Goal: Find contact information: Find contact information

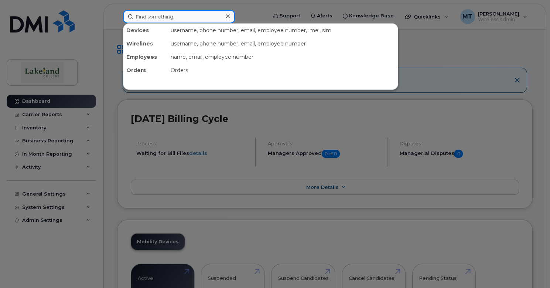
click at [158, 16] on input at bounding box center [179, 16] width 112 height 13
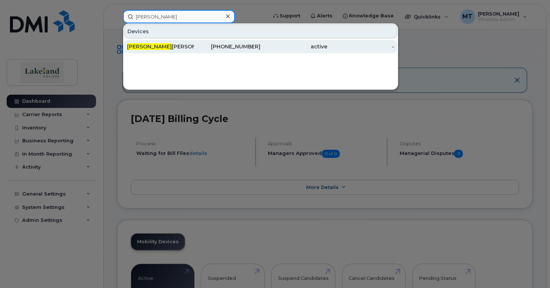
type input "[PERSON_NAME]"
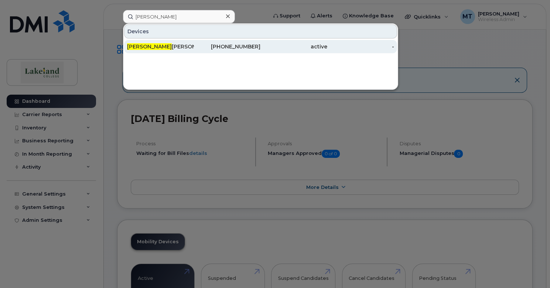
click at [169, 45] on div "[PERSON_NAME]" at bounding box center [160, 46] width 67 height 7
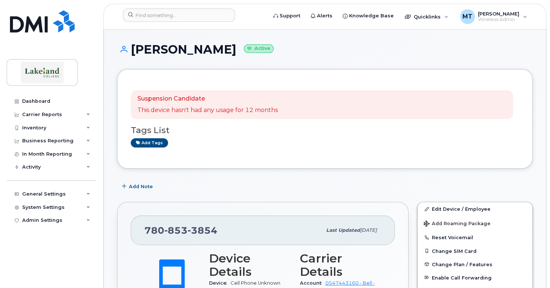
scroll to position [37, 0]
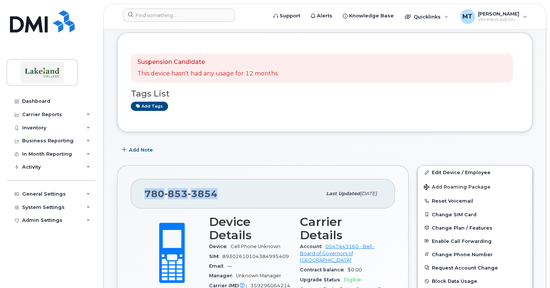
drag, startPoint x: 221, startPoint y: 194, endPoint x: 144, endPoint y: 192, distance: 77.2
click at [144, 192] on div "780 853 3854" at bounding box center [232, 194] width 177 height 16
copy span "780 853 3854"
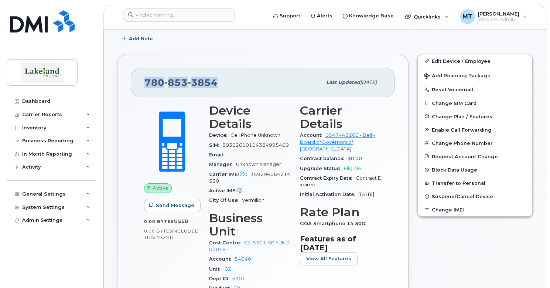
scroll to position [0, 0]
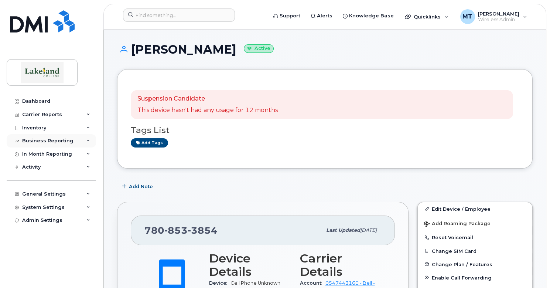
click at [62, 140] on div "Business Reporting" at bounding box center [47, 141] width 51 height 6
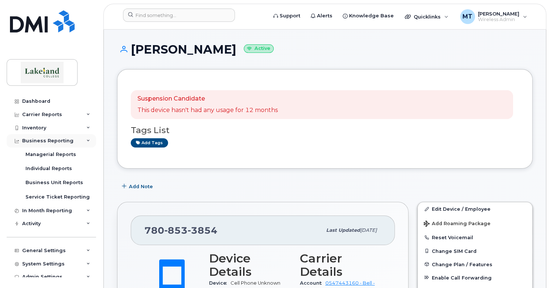
scroll to position [6, 0]
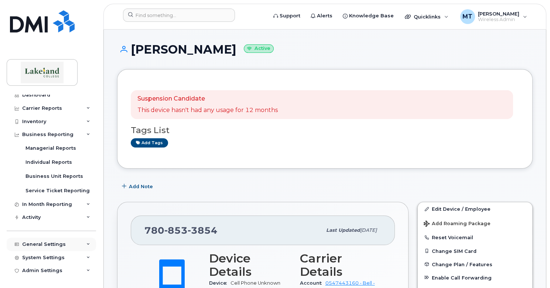
click at [47, 241] on div "General Settings" at bounding box center [44, 244] width 44 height 6
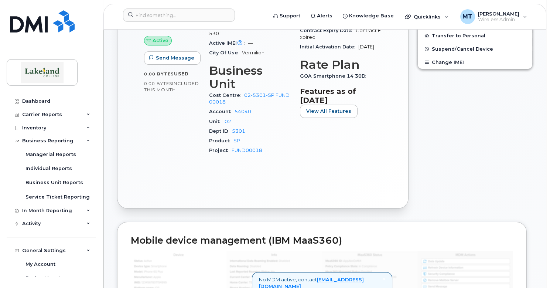
scroll to position [258, 0]
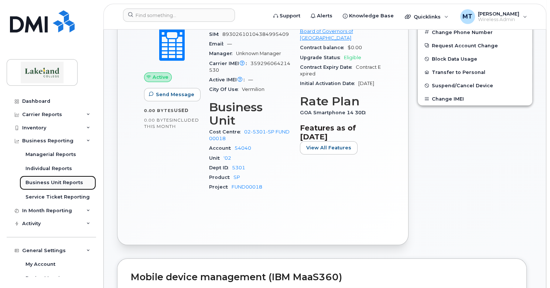
click at [45, 182] on div "Business Unit Reports" at bounding box center [54, 182] width 58 height 7
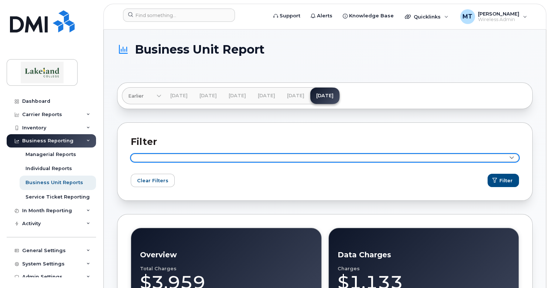
click at [155, 157] on link at bounding box center [325, 158] width 388 height 8
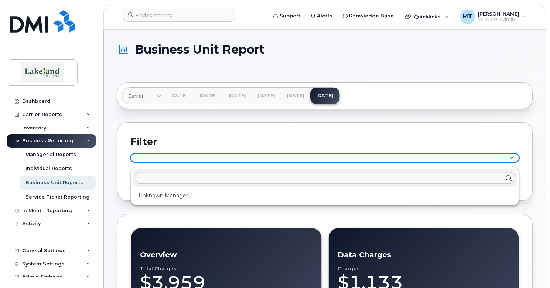
click at [512, 158] on icon at bounding box center [511, 157] width 5 height 5
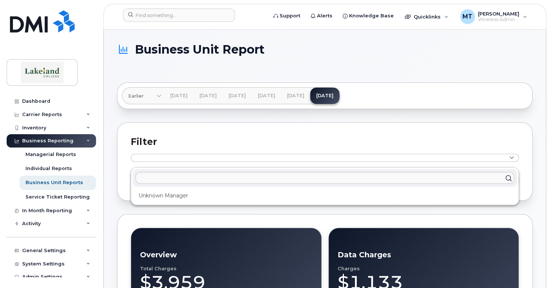
click at [464, 140] on h2 "Filter" at bounding box center [325, 141] width 388 height 11
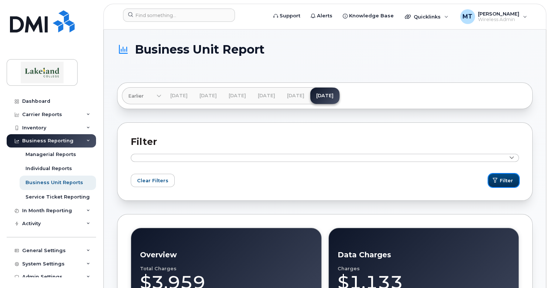
click at [510, 179] on span "Filter" at bounding box center [505, 180] width 13 height 7
click at [153, 179] on span "Clear Filters" at bounding box center [152, 180] width 31 height 7
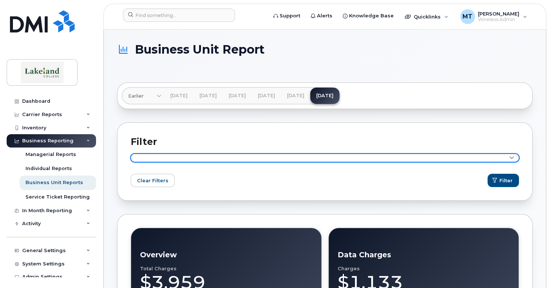
click at [157, 156] on link at bounding box center [325, 158] width 388 height 8
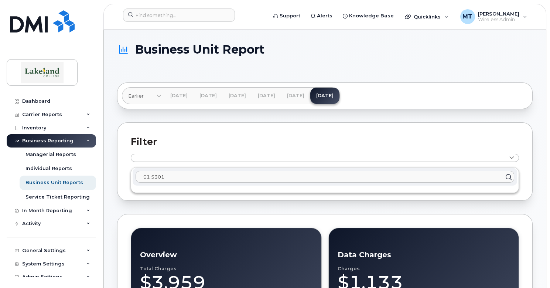
type input "01 5301"
click at [509, 176] on icon at bounding box center [508, 176] width 11 height 11
drag, startPoint x: 195, startPoint y: 182, endPoint x: 114, endPoint y: 174, distance: 80.8
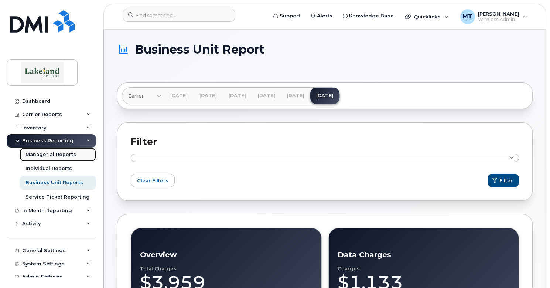
click at [71, 151] on div "Managerial Reports" at bounding box center [50, 154] width 51 height 7
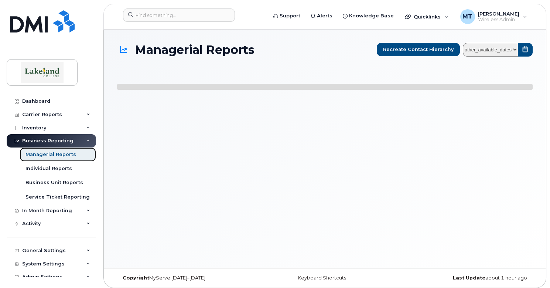
select select
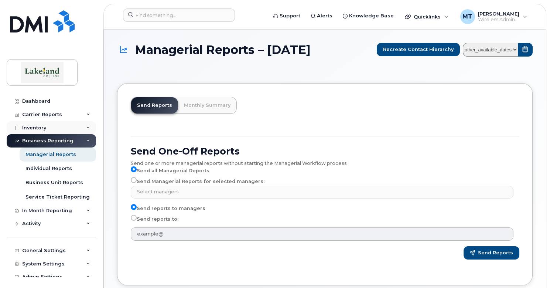
click at [34, 125] on div "Inventory" at bounding box center [34, 128] width 24 height 6
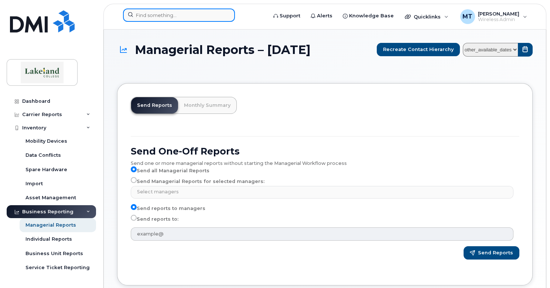
click at [165, 19] on input at bounding box center [179, 14] width 112 height 13
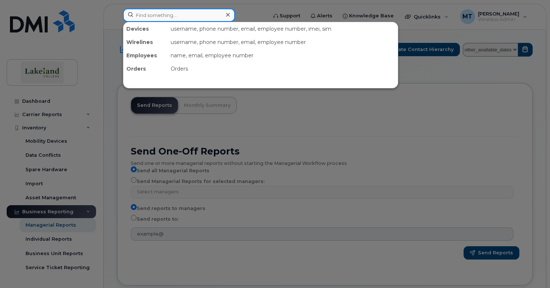
click at [205, 17] on input at bounding box center [179, 14] width 112 height 13
click at [314, 129] on div at bounding box center [275, 144] width 550 height 288
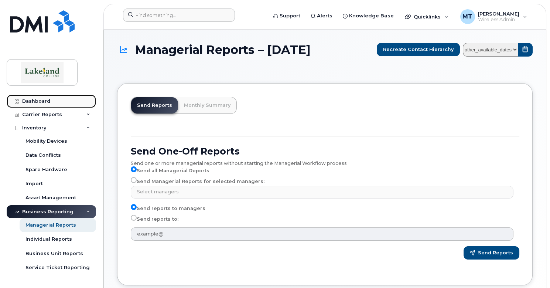
click at [38, 101] on div "Dashboard" at bounding box center [36, 101] width 28 height 6
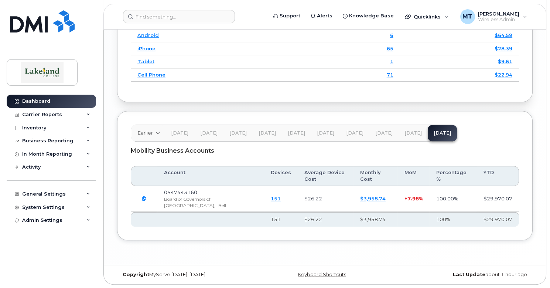
scroll to position [1057, 0]
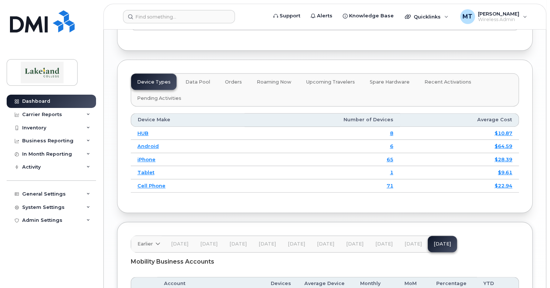
click at [443, 81] on span "Recent Activations" at bounding box center [447, 82] width 47 height 6
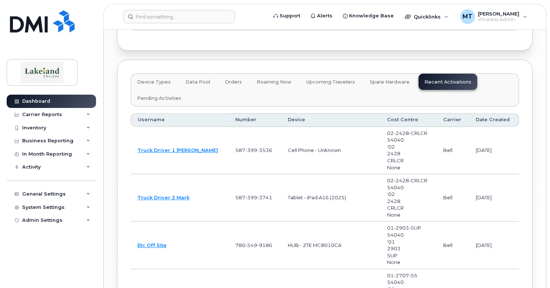
click at [158, 80] on span "Device Types" at bounding box center [154, 82] width 34 height 6
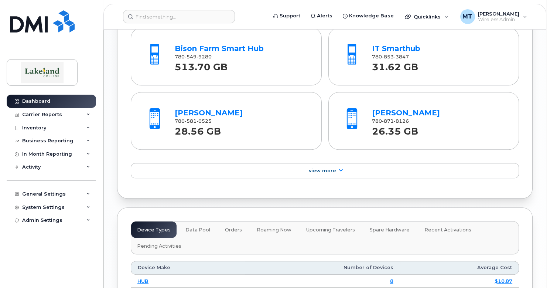
scroll to position [873, 0]
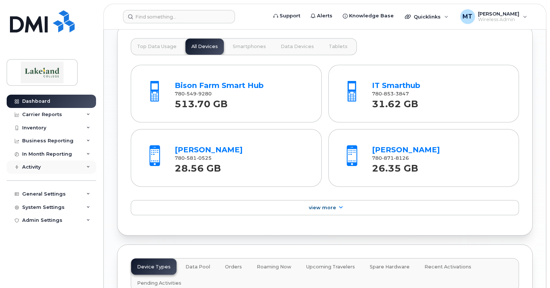
click at [59, 166] on div "Activity" at bounding box center [51, 166] width 89 height 13
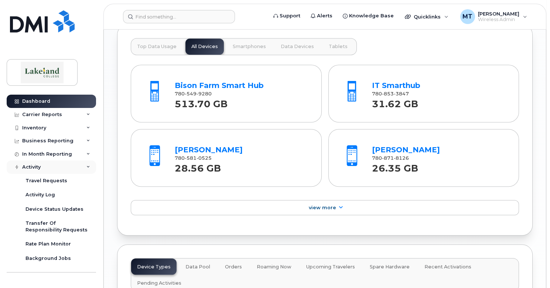
click at [59, 166] on div "Activity" at bounding box center [51, 166] width 89 height 13
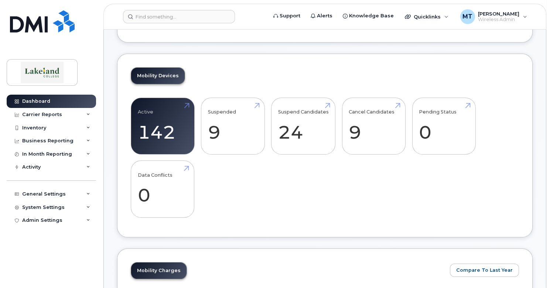
scroll to position [0, 0]
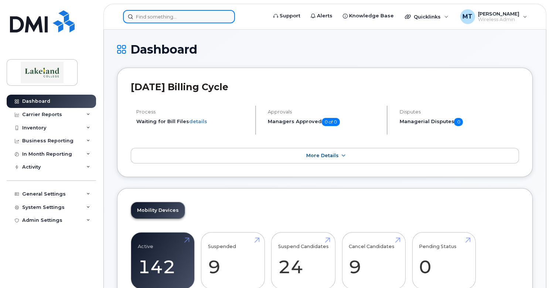
click at [158, 19] on input at bounding box center [179, 16] width 112 height 13
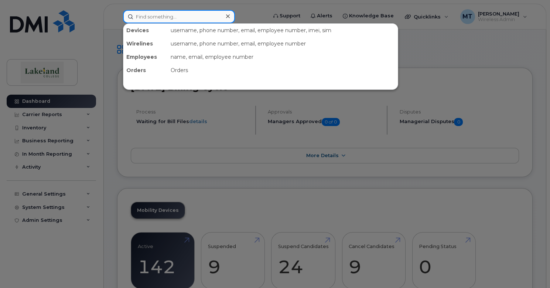
paste input "780 581 8900"
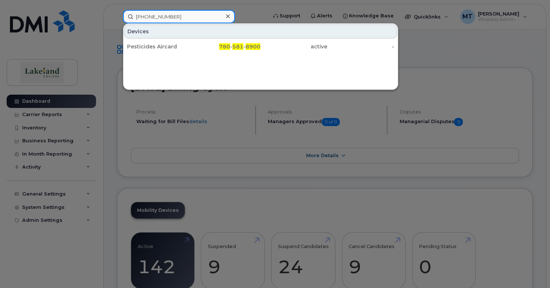
type input "780 581 8900"
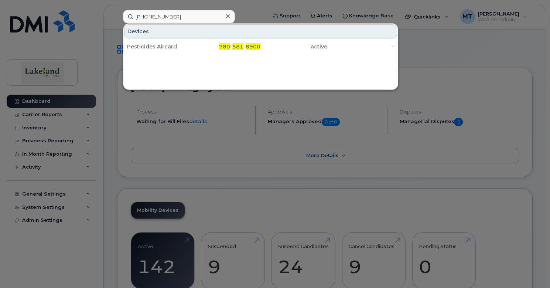
click at [227, 16] on icon at bounding box center [228, 16] width 4 height 4
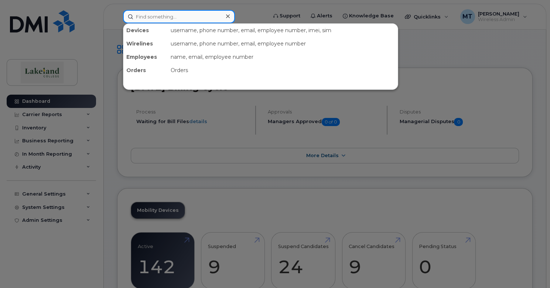
click at [138, 16] on input at bounding box center [179, 16] width 112 height 13
paste input "780 581 5015"
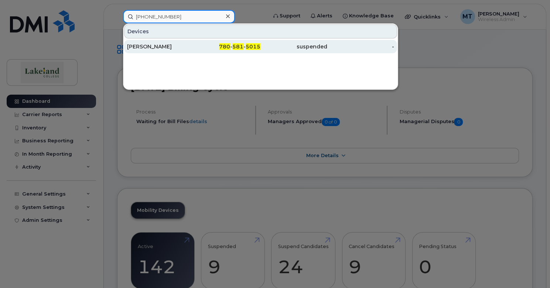
type input "780 581 5015"
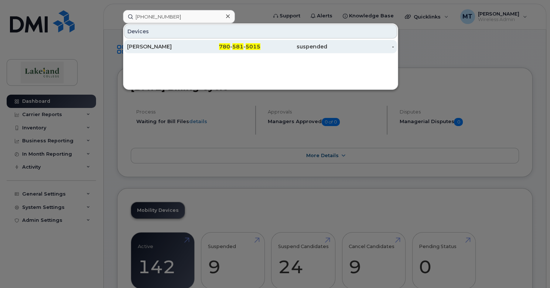
click at [153, 46] on div "Leslie Bensch" at bounding box center [160, 46] width 67 height 7
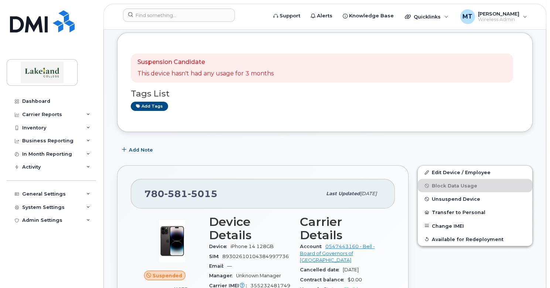
scroll to position [74, 0]
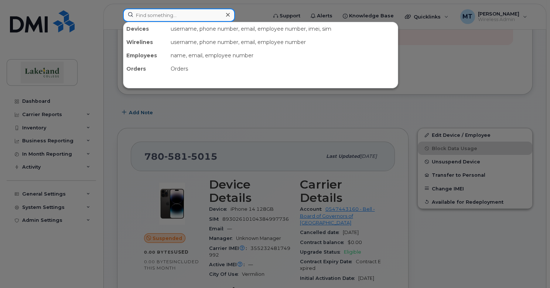
click at [143, 13] on input at bounding box center [179, 14] width 112 height 13
paste input "780 808 4127"
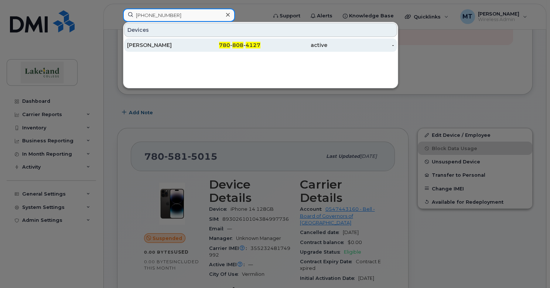
type input "780 808 4127"
click at [165, 45] on div "Amy Mac Dormand" at bounding box center [160, 44] width 67 height 7
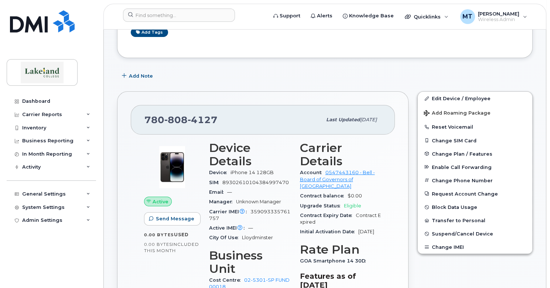
scroll to position [148, 0]
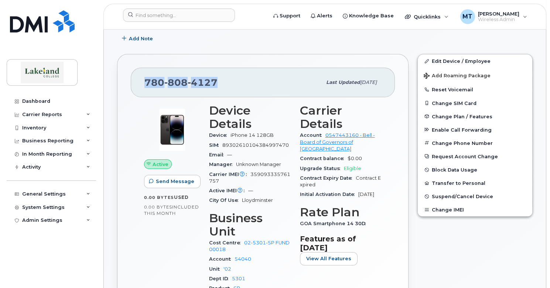
drag, startPoint x: 219, startPoint y: 79, endPoint x: 145, endPoint y: 80, distance: 73.5
click at [145, 80] on div "[PHONE_NUMBER]" at bounding box center [232, 83] width 177 height 16
copy span "[PHONE_NUMBER]"
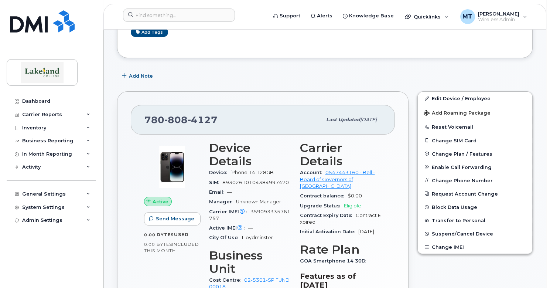
scroll to position [0, 0]
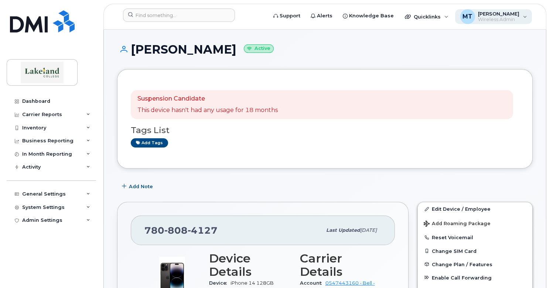
click at [485, 22] on span "Wireless Admin" at bounding box center [498, 20] width 41 height 6
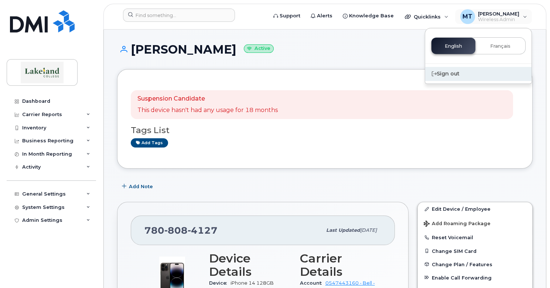
click at [441, 74] on div "Sign out" at bounding box center [478, 74] width 106 height 14
